Goal: Download file/media

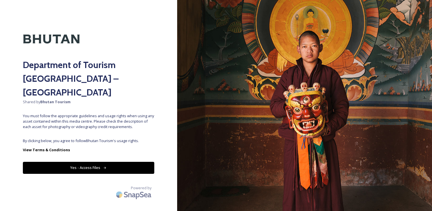
click at [77, 162] on button "Yes - Access Files" at bounding box center [88, 168] width 131 height 12
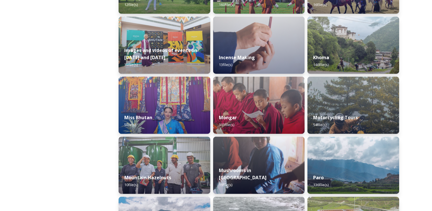
scroll to position [377, 0]
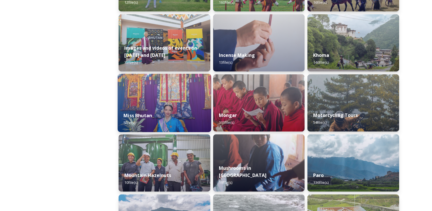
click at [189, 105] on img at bounding box center [164, 103] width 93 height 58
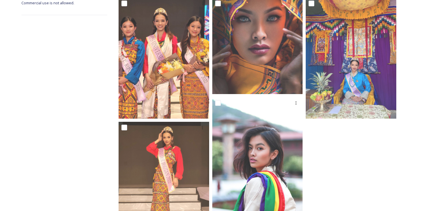
scroll to position [109, 0]
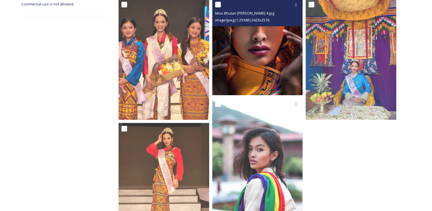
click at [275, 34] on img at bounding box center [257, 47] width 91 height 96
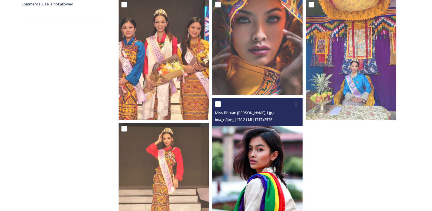
scroll to position [0, 0]
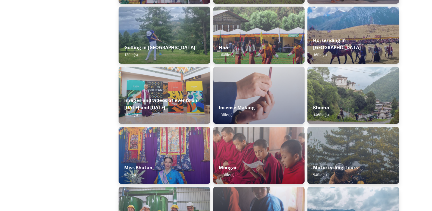
scroll to position [351, 0]
